Goal: Communication & Community: Participate in discussion

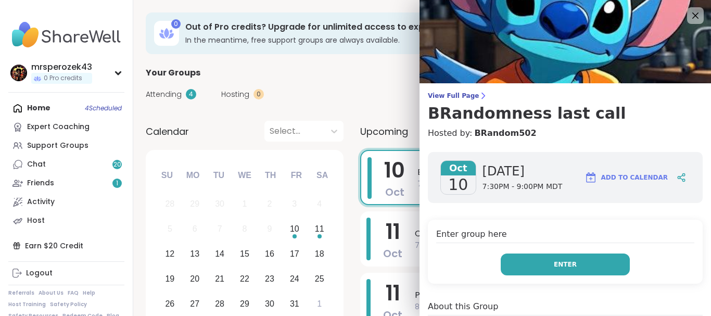
click at [530, 269] on button "Enter" at bounding box center [564, 264] width 129 height 22
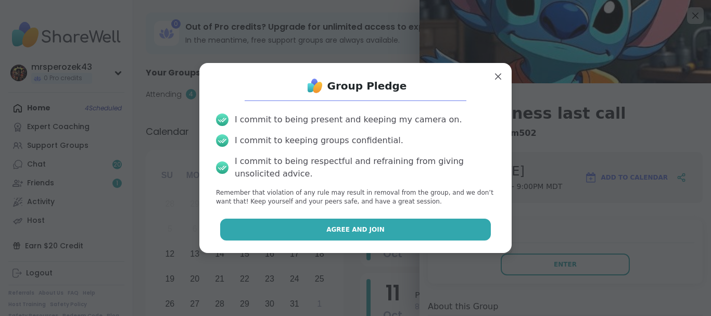
click at [436, 226] on button "Agree and Join" at bounding box center [355, 229] width 271 height 22
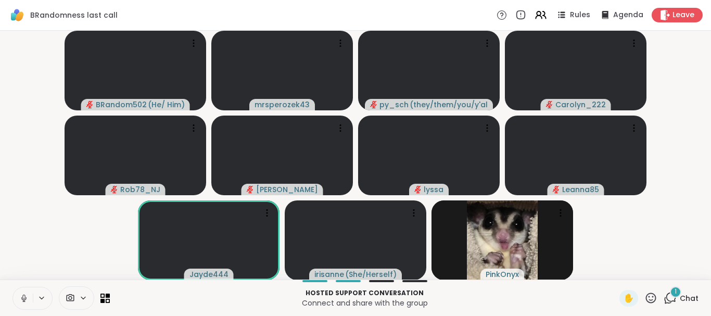
click at [23, 298] on icon at bounding box center [23, 297] width 9 height 9
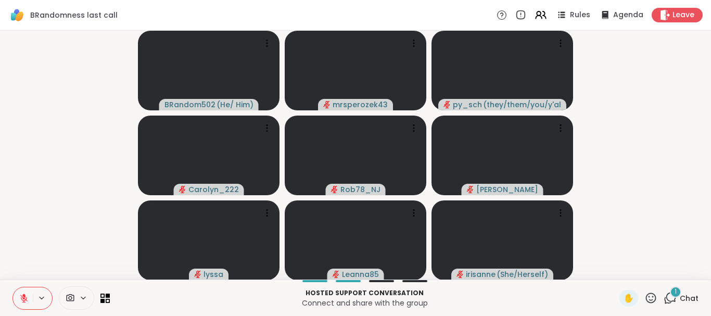
click at [672, 291] on div "1" at bounding box center [674, 291] width 11 height 11
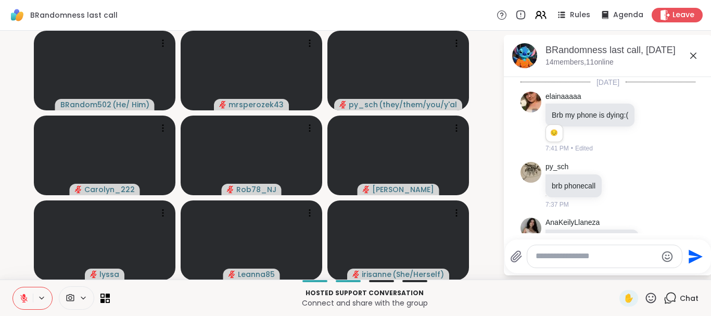
scroll to position [2786, 0]
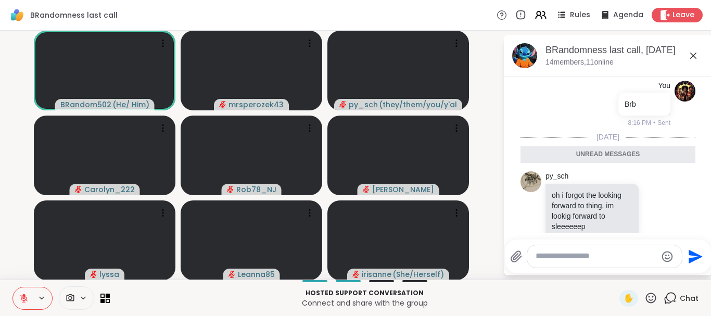
click at [690, 54] on icon at bounding box center [693, 55] width 12 height 12
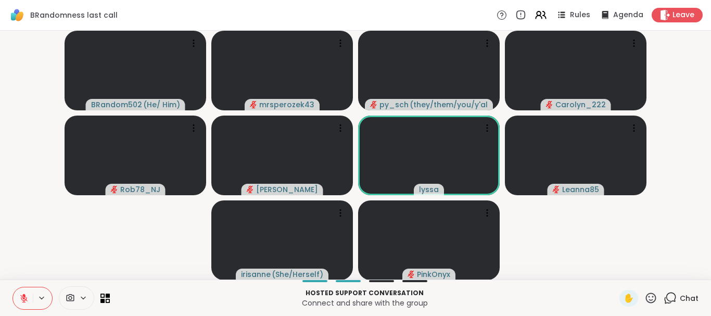
click at [670, 295] on icon at bounding box center [669, 297] width 13 height 13
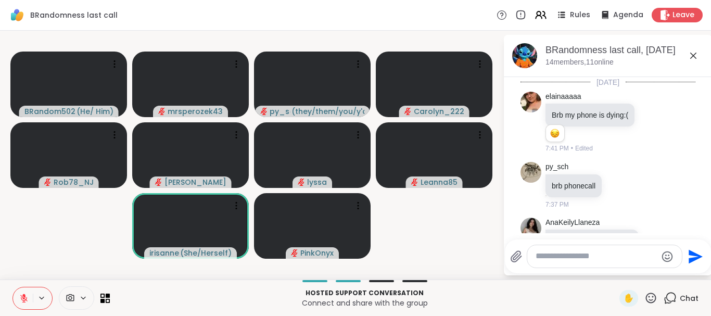
scroll to position [2751, 0]
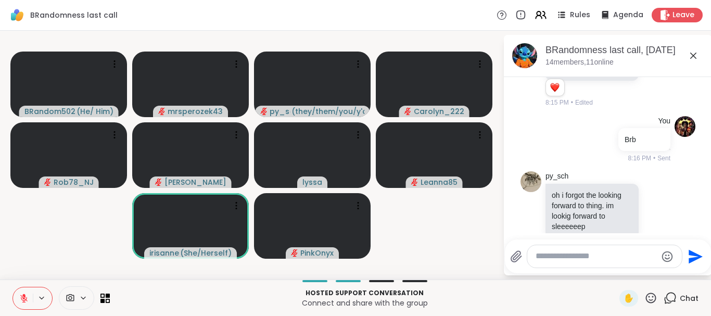
click at [693, 54] on icon at bounding box center [693, 55] width 12 height 12
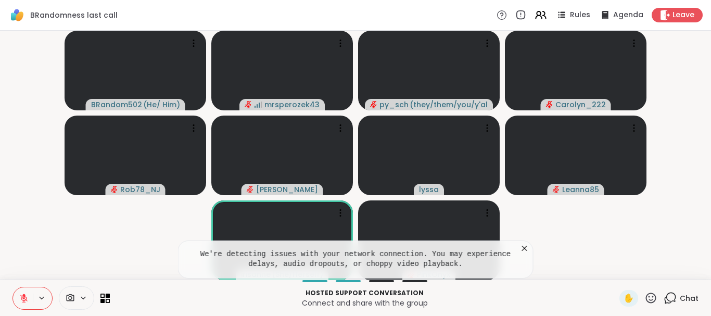
click at [524, 247] on icon at bounding box center [524, 248] width 10 height 10
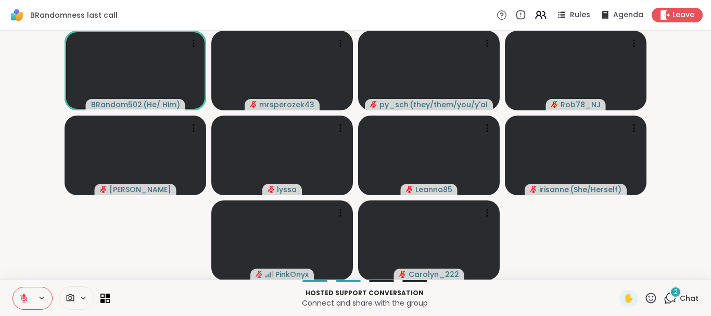
click at [674, 291] on span "2" at bounding box center [676, 291] width 4 height 9
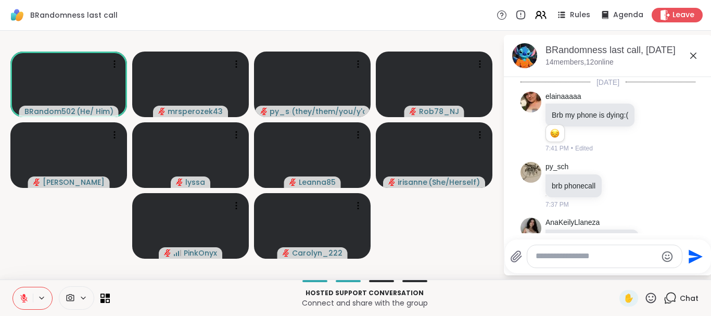
scroll to position [2907, 0]
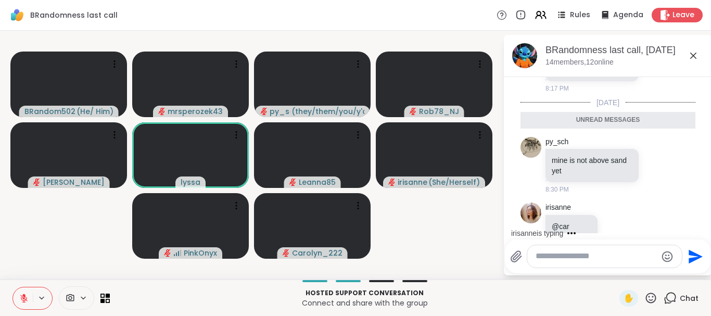
click at [692, 54] on icon at bounding box center [693, 56] width 6 height 6
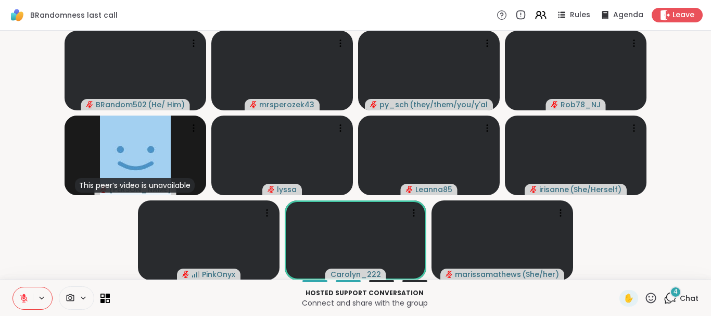
click at [674, 288] on span "4" at bounding box center [675, 291] width 4 height 9
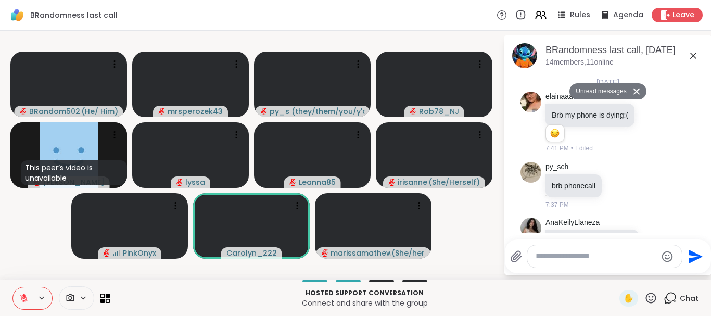
scroll to position [3277, 0]
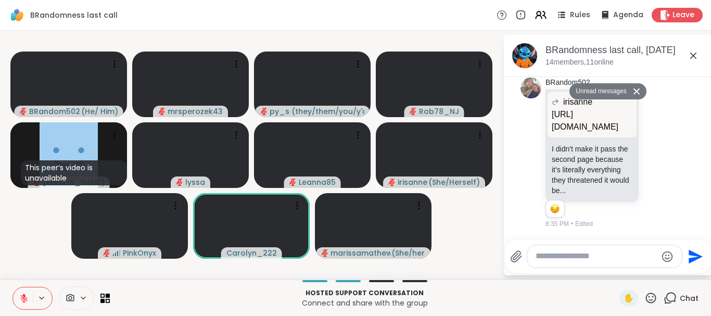
click at [692, 55] on icon at bounding box center [693, 56] width 6 height 6
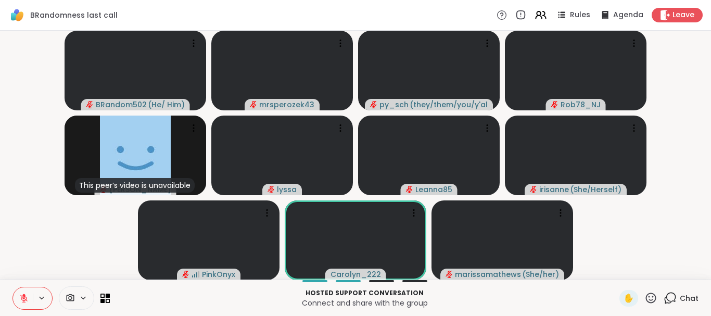
click at [622, 272] on video-player-container "BRandom502 ( He/ Him ) mrsperozek43 py_sch ( they/them/you/y'all/i/we ) Rob78_N…" at bounding box center [355, 155] width 698 height 240
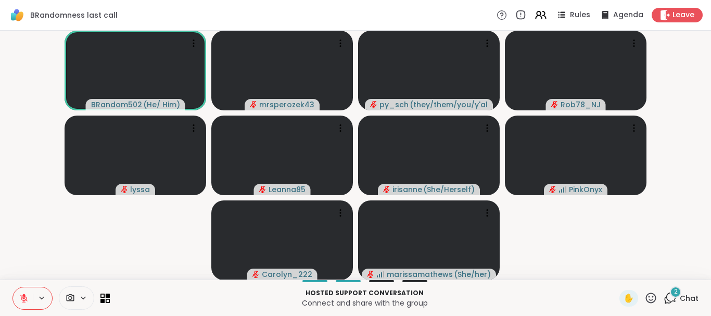
click at [673, 291] on div "2" at bounding box center [674, 291] width 11 height 11
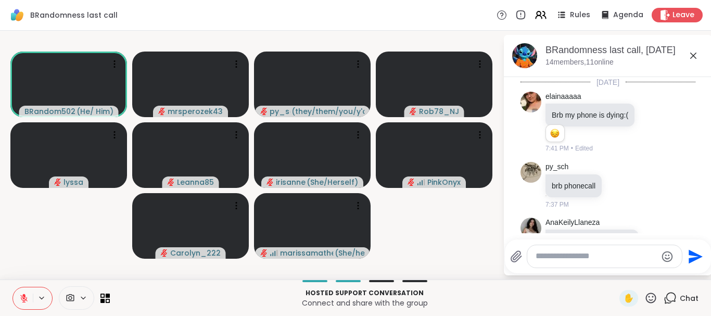
scroll to position [3462, 0]
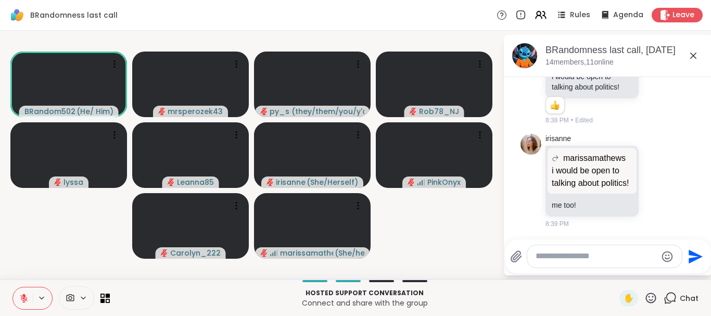
click at [692, 55] on icon at bounding box center [693, 56] width 6 height 6
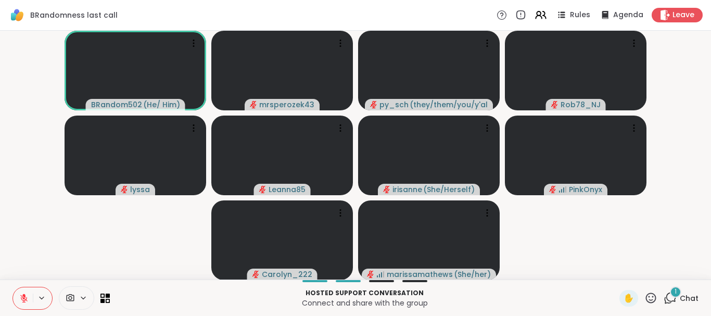
click at [673, 290] on div "1" at bounding box center [674, 291] width 11 height 11
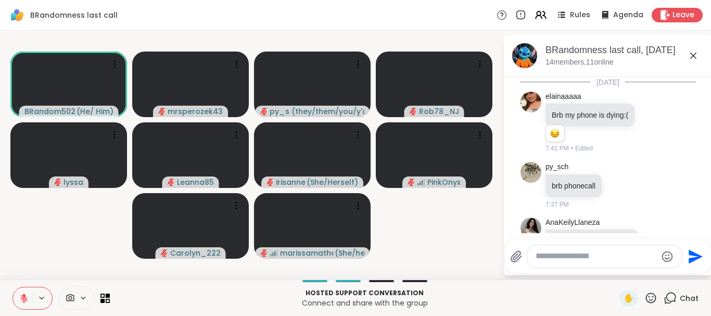
scroll to position [3518, 0]
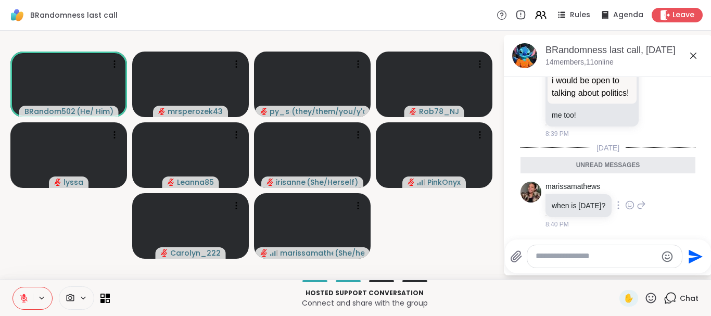
click at [646, 202] on icon at bounding box center [640, 205] width 9 height 12
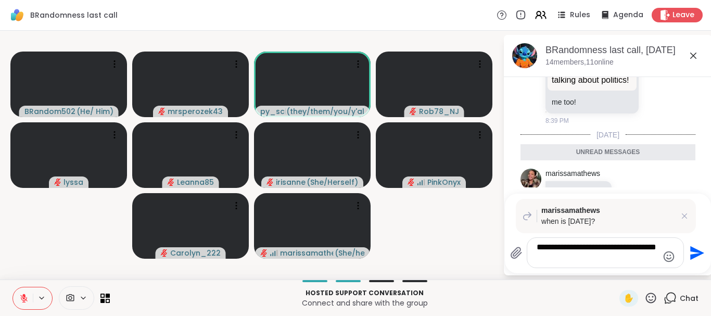
click at [669, 184] on div "marissamathews when is [DATE]? 8:40 PM" at bounding box center [607, 192] width 175 height 56
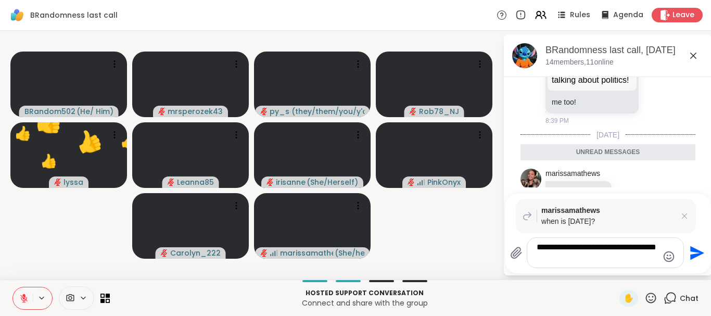
click at [566, 258] on textarea "**********" at bounding box center [596, 252] width 121 height 21
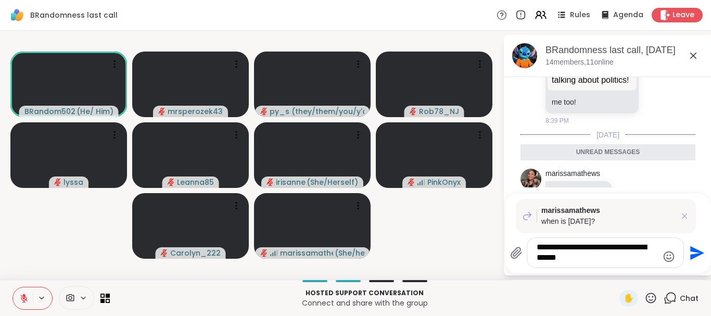
type textarea "**********"
click at [691, 257] on icon "Send" at bounding box center [697, 253] width 14 height 14
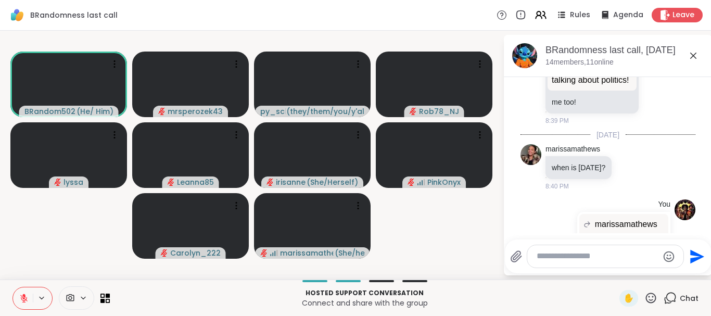
scroll to position [3594, 0]
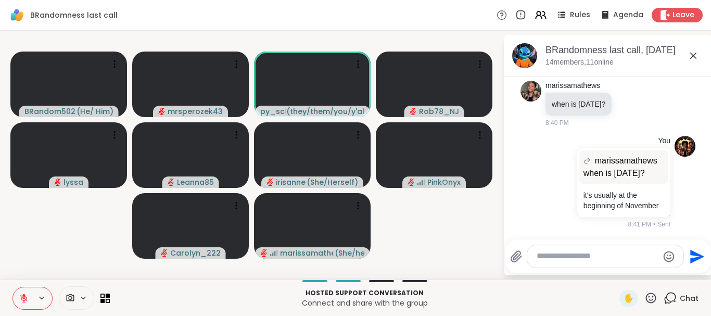
click at [692, 56] on icon at bounding box center [693, 56] width 6 height 6
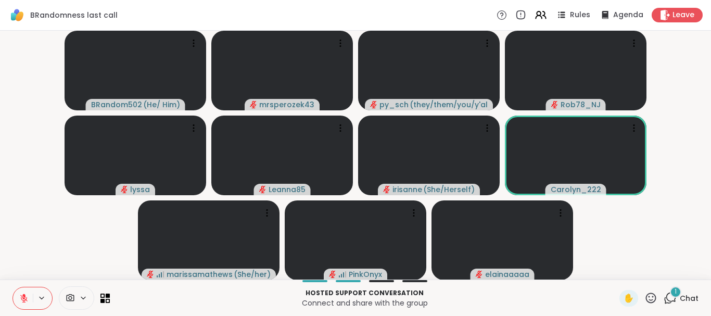
click at [676, 289] on span "1" at bounding box center [675, 291] width 2 height 9
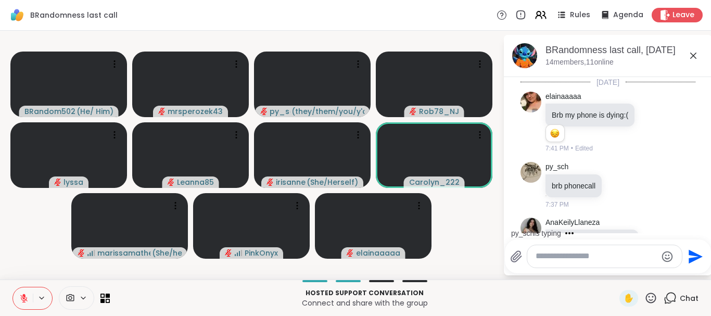
scroll to position [3933, 0]
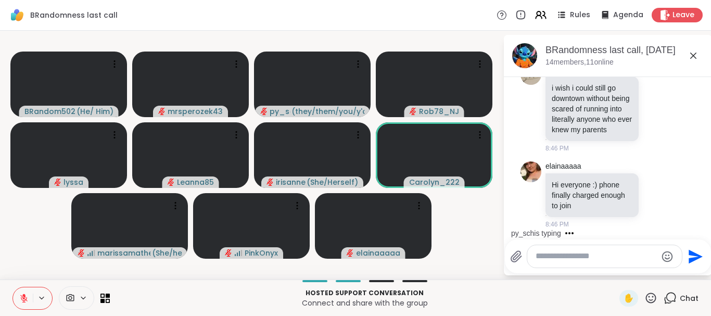
click at [693, 56] on icon at bounding box center [693, 56] width 6 height 6
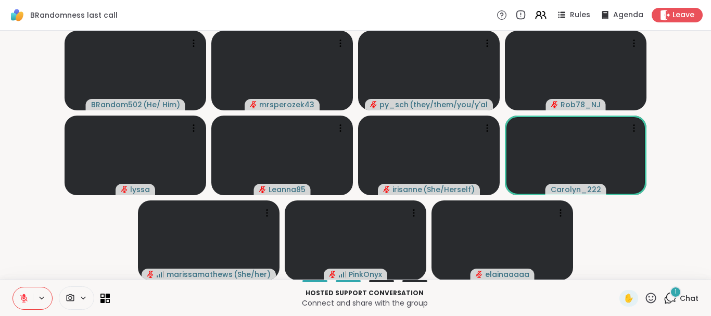
click at [675, 291] on span "1" at bounding box center [675, 291] width 2 height 9
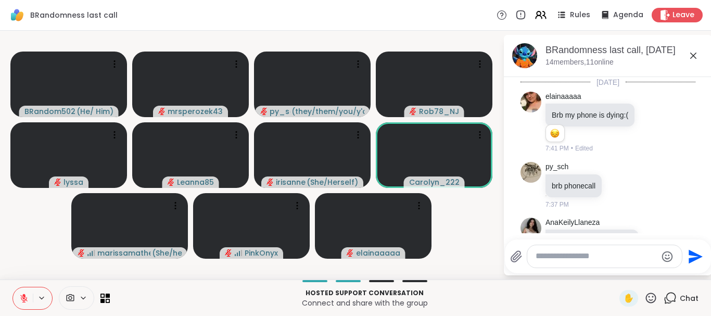
scroll to position [3999, 0]
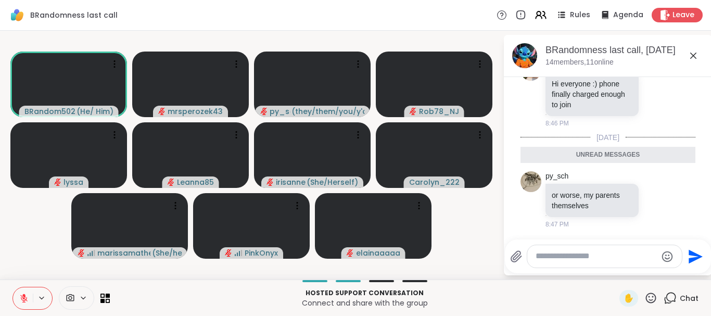
click at [690, 55] on icon at bounding box center [693, 55] width 12 height 12
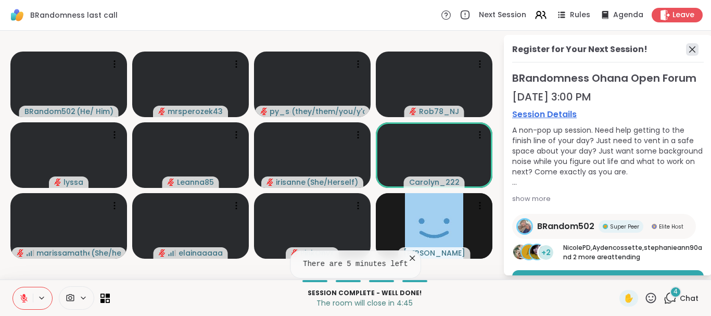
click at [693, 49] on icon at bounding box center [692, 49] width 6 height 6
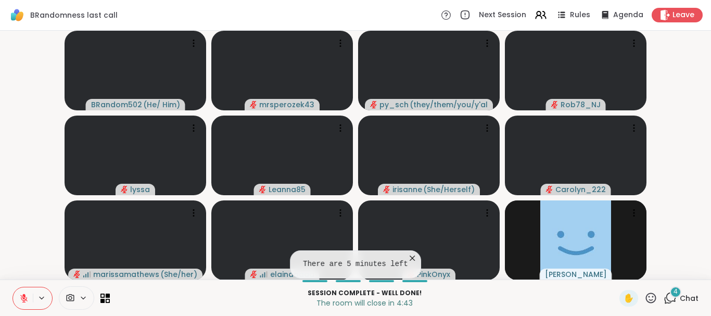
click at [674, 293] on div "4" at bounding box center [674, 291] width 11 height 11
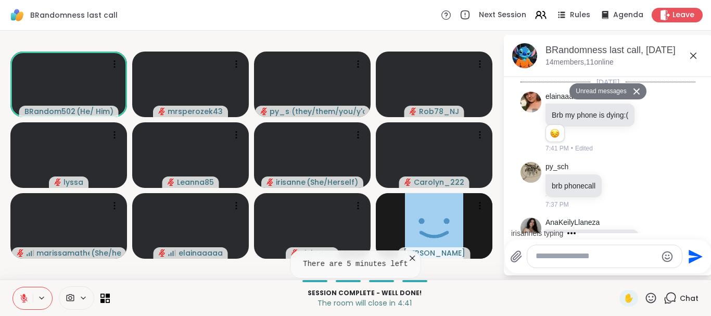
scroll to position [4427, 0]
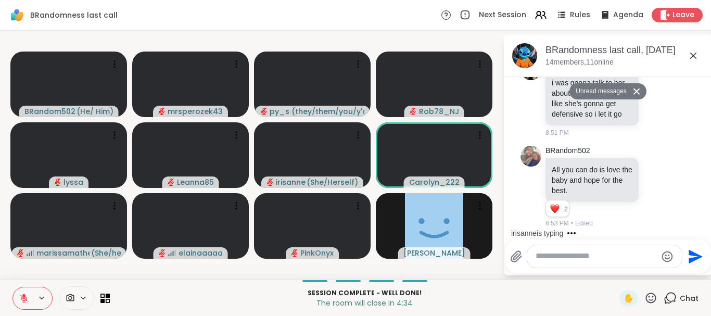
click at [691, 54] on icon at bounding box center [693, 56] width 6 height 6
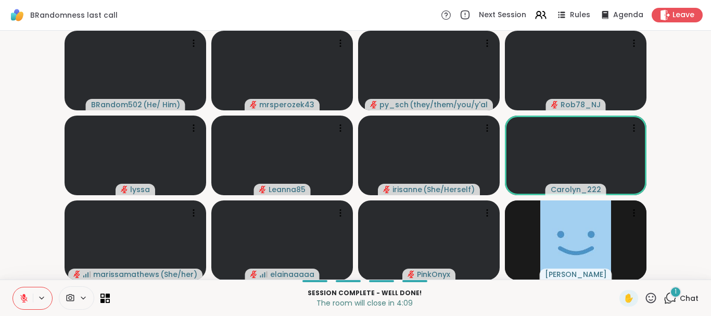
click at [676, 289] on span "1" at bounding box center [675, 291] width 2 height 9
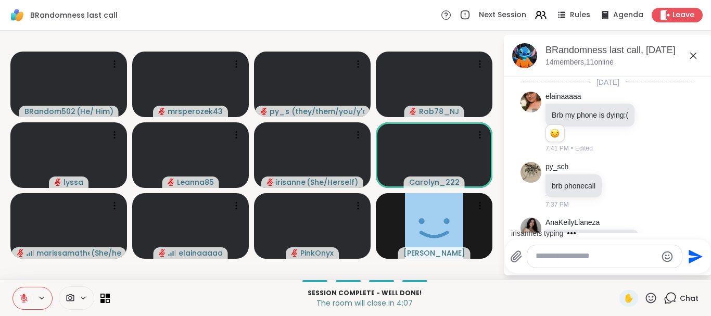
scroll to position [4543, 0]
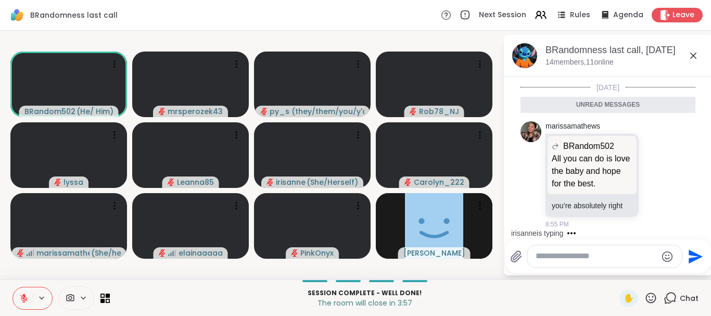
click at [693, 55] on icon at bounding box center [693, 56] width 6 height 6
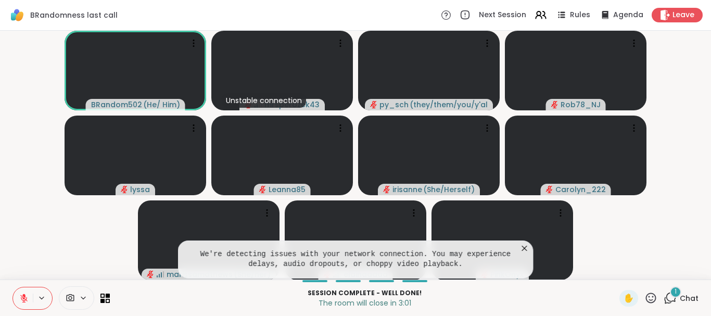
click at [523, 244] on icon at bounding box center [524, 248] width 10 height 10
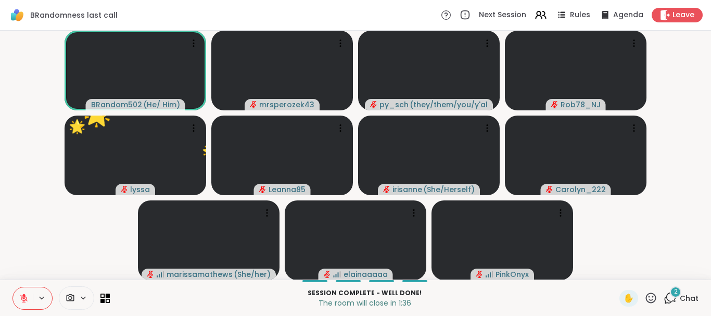
click at [650, 295] on icon at bounding box center [650, 297] width 13 height 13
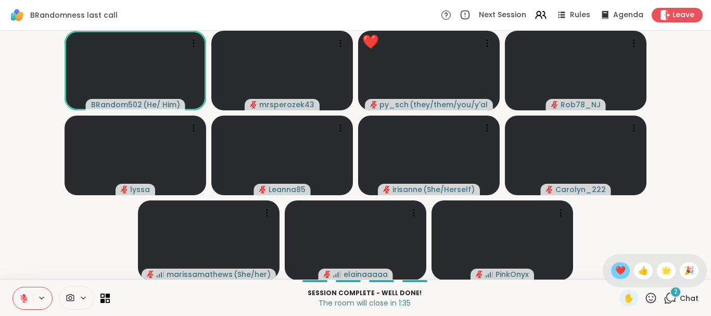
click at [617, 271] on span "❤️" at bounding box center [620, 270] width 10 height 12
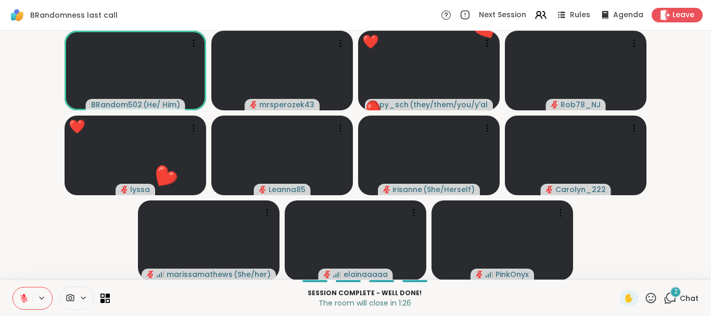
click at [675, 292] on span "2" at bounding box center [676, 291] width 4 height 9
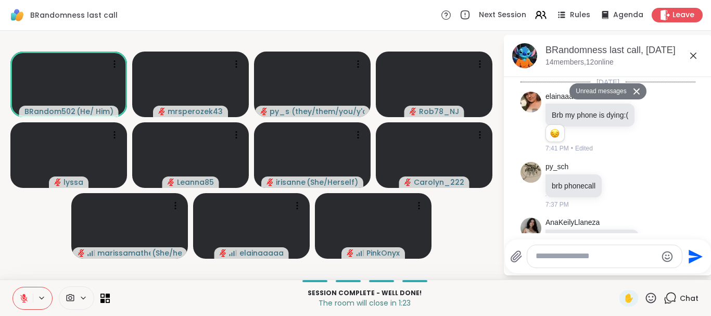
scroll to position [4837, 0]
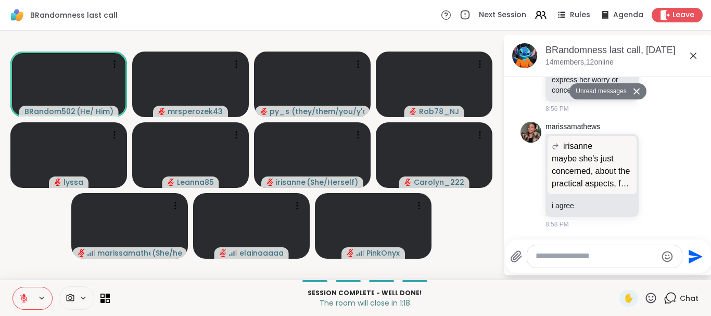
click at [695, 54] on icon at bounding box center [693, 56] width 6 height 6
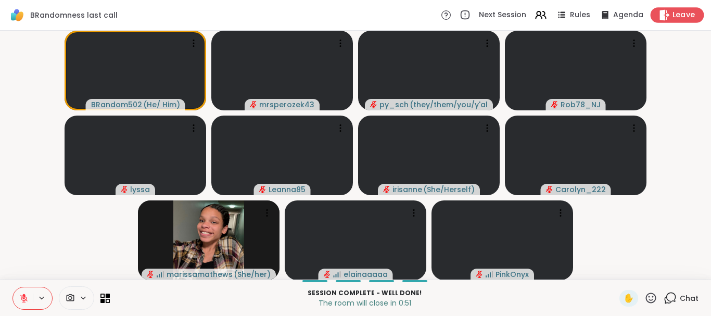
click at [687, 14] on span "Leave" at bounding box center [683, 15] width 23 height 11
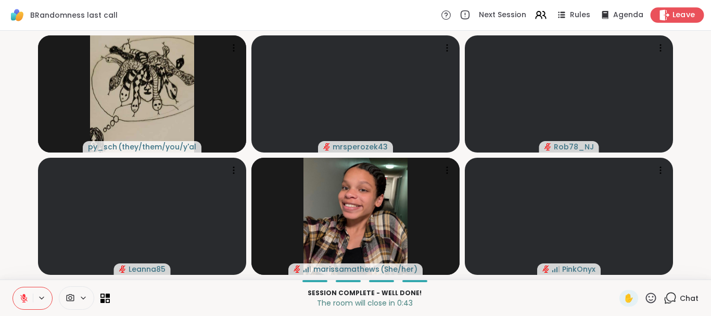
click at [673, 14] on span "Leave" at bounding box center [683, 15] width 23 height 11
